Goal: Information Seeking & Learning: Find specific fact

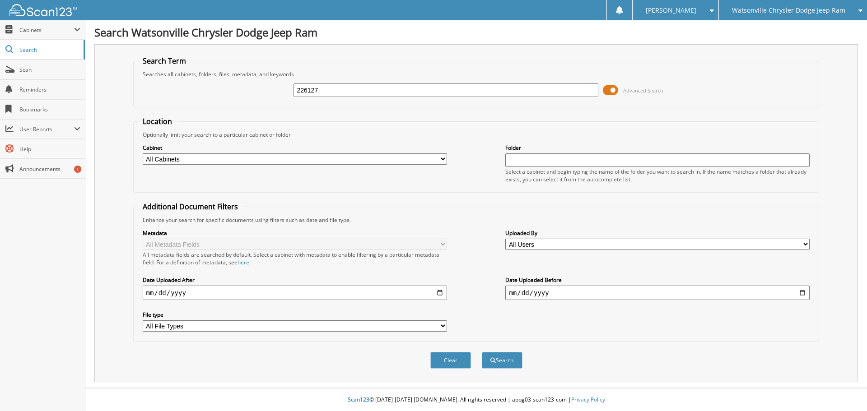
type input "226127"
click at [482, 352] on button "Search" at bounding box center [502, 360] width 41 height 17
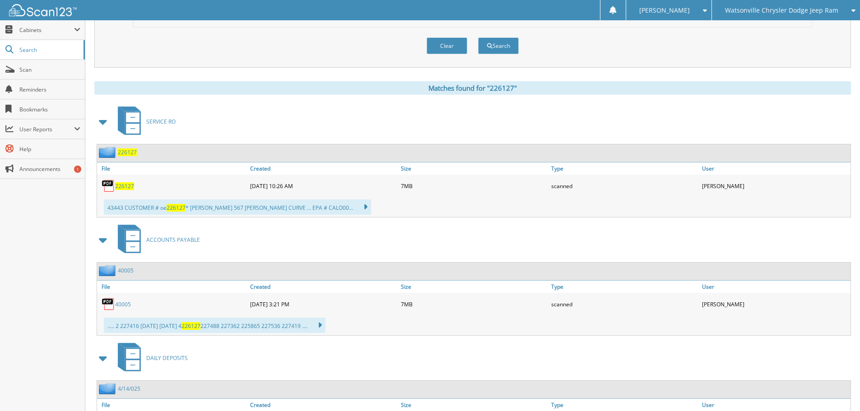
scroll to position [316, 0]
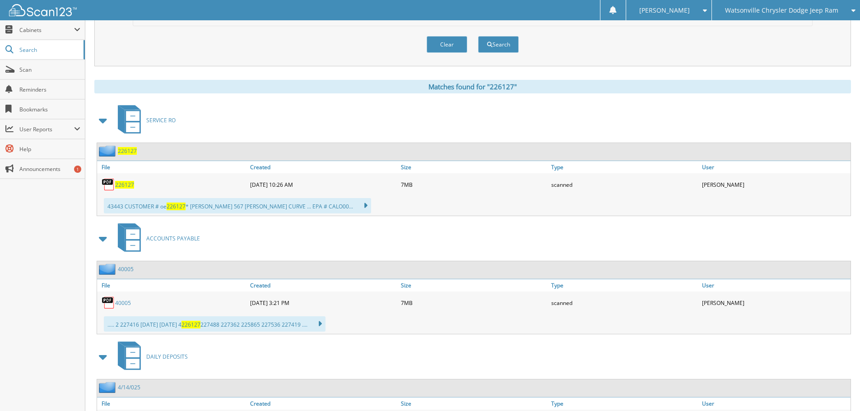
click at [173, 353] on span "DAILY DEPOSITS" at bounding box center [167, 357] width 42 height 8
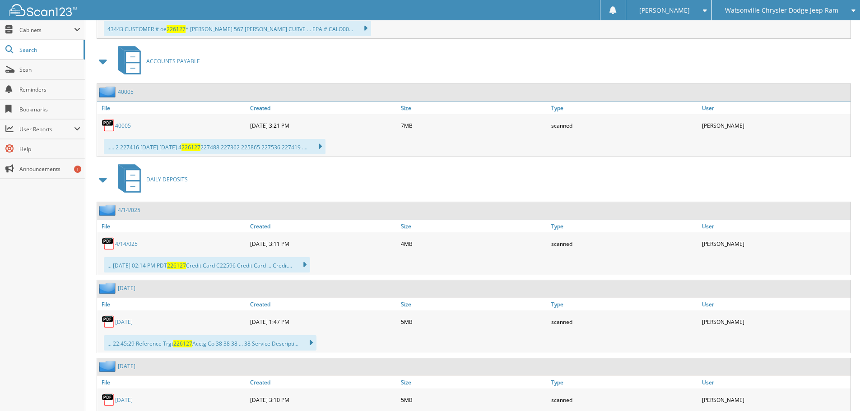
scroll to position [541, 0]
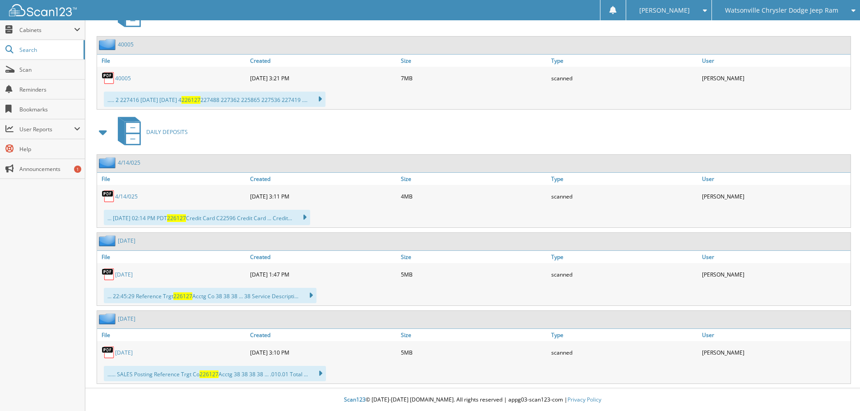
click at [133, 273] on link "7/30/2025" at bounding box center [124, 275] width 18 height 8
